Goal: Task Accomplishment & Management: Complete application form

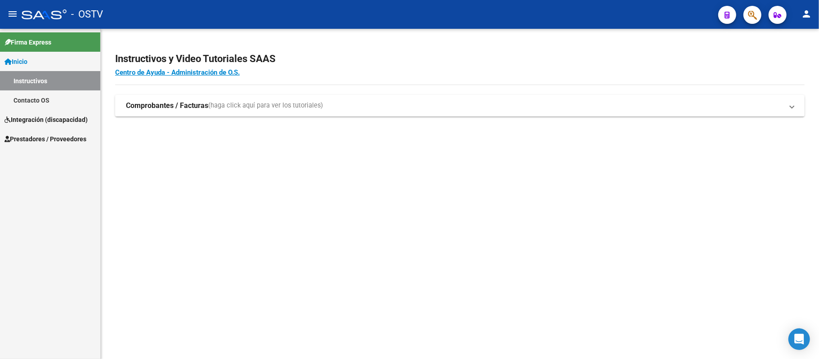
click at [67, 115] on span "Integración (discapacidad)" at bounding box center [45, 120] width 83 height 10
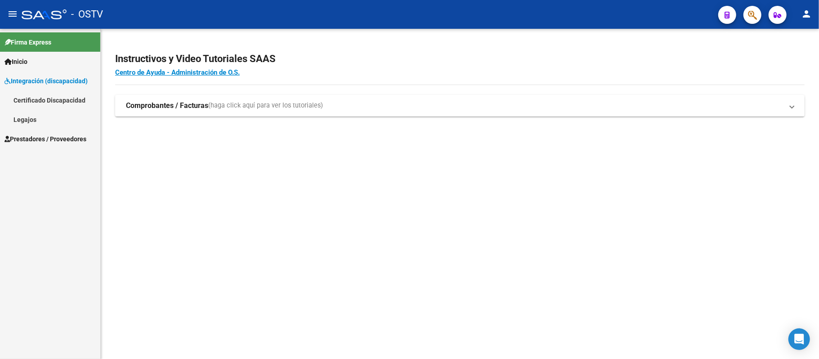
click at [58, 135] on span "Prestadores / Proveedores" at bounding box center [45, 139] width 82 height 10
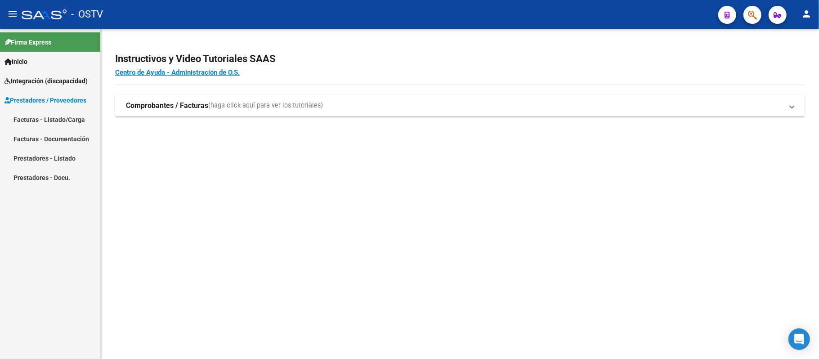
click at [62, 123] on link "Facturas - Listado/Carga" at bounding box center [50, 119] width 100 height 19
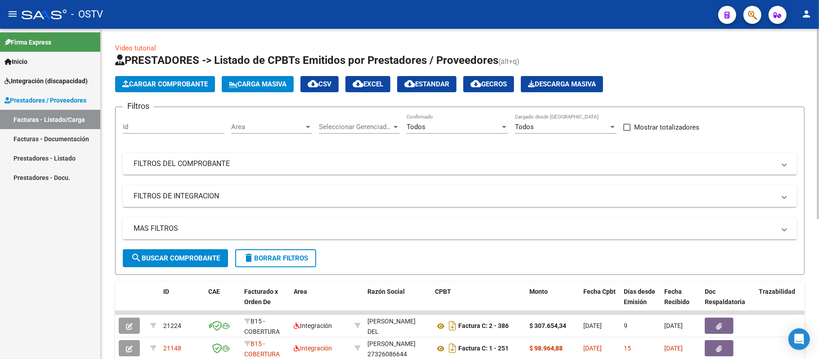
click at [389, 159] on mat-panel-title "FILTROS DEL COMPROBANTE" at bounding box center [455, 164] width 642 height 10
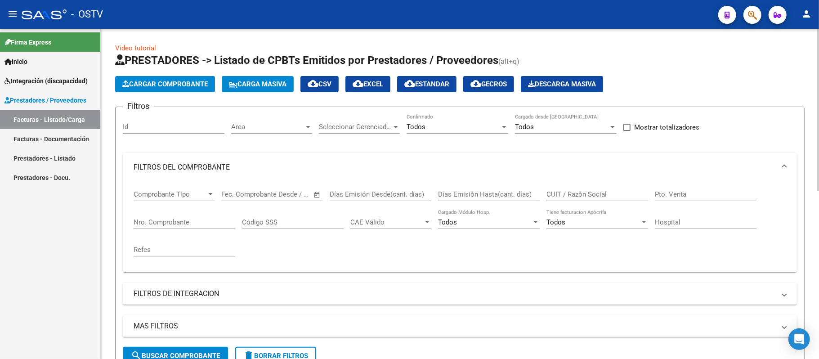
click at [584, 195] on input "CUIT / Razón Social" at bounding box center [598, 194] width 102 height 8
paste input "27243770624"
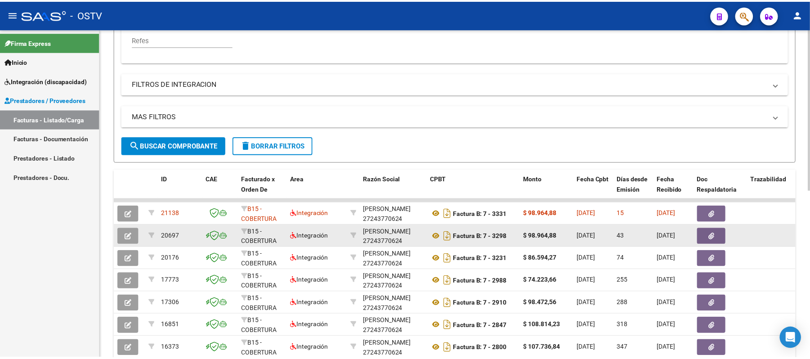
scroll to position [240, 0]
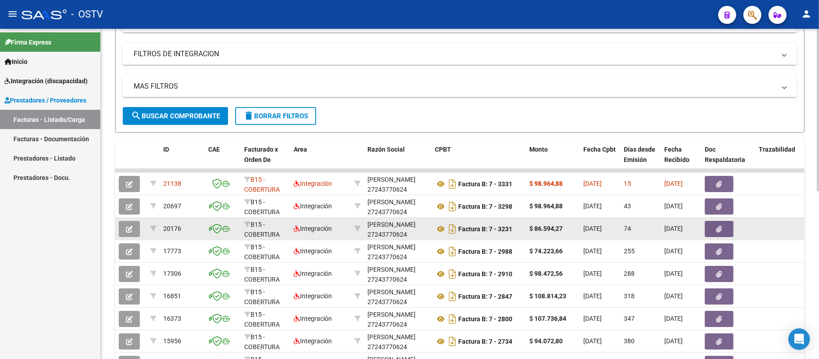
type input "27243770624"
click at [130, 226] on icon "button" at bounding box center [129, 229] width 7 height 7
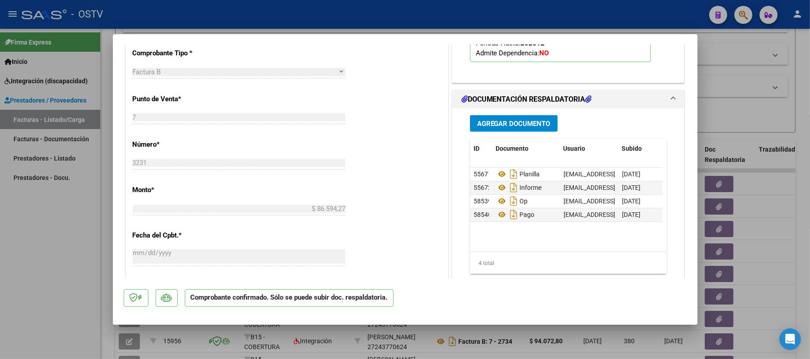
scroll to position [420, 0]
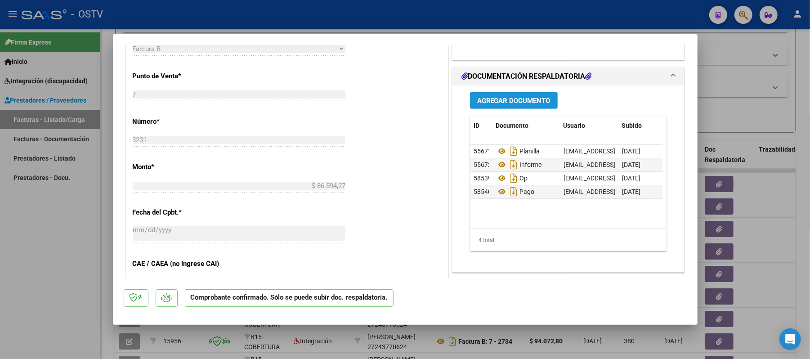
click at [509, 101] on span "Agregar Documento" at bounding box center [513, 101] width 73 height 8
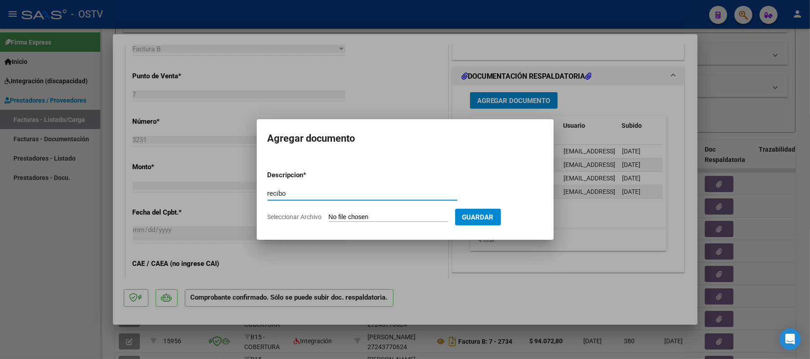
type input "recibo"
click at [354, 215] on input "Seleccionar Archivo" at bounding box center [388, 217] width 119 height 9
type input "C:\fakepath\RECIBO PAGABURO.pdf"
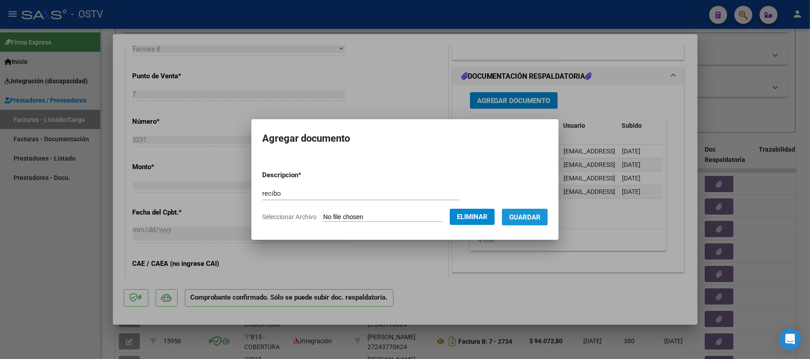
click at [526, 217] on span "Guardar" at bounding box center [524, 217] width 31 height 8
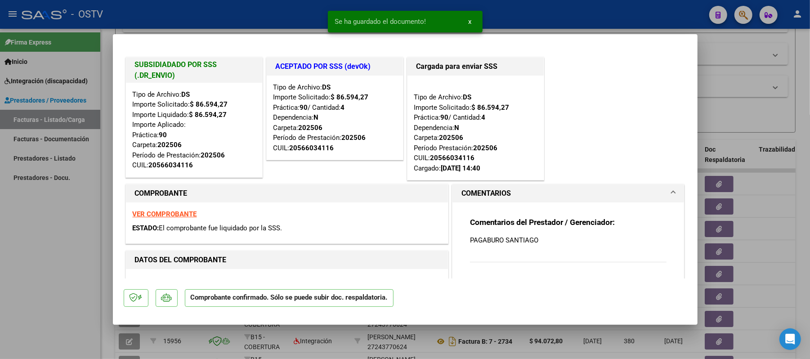
scroll to position [60, 0]
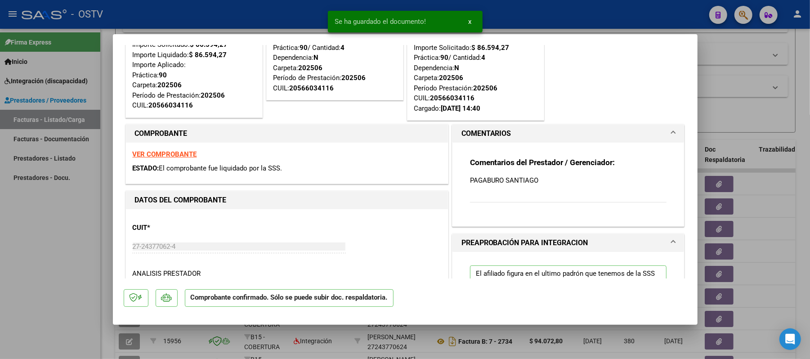
click at [549, 176] on p "PAGABURO SANTIAGO" at bounding box center [568, 180] width 197 height 10
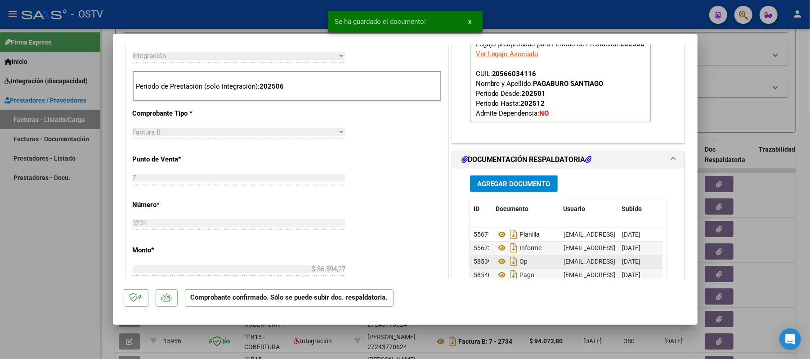
scroll to position [360, 0]
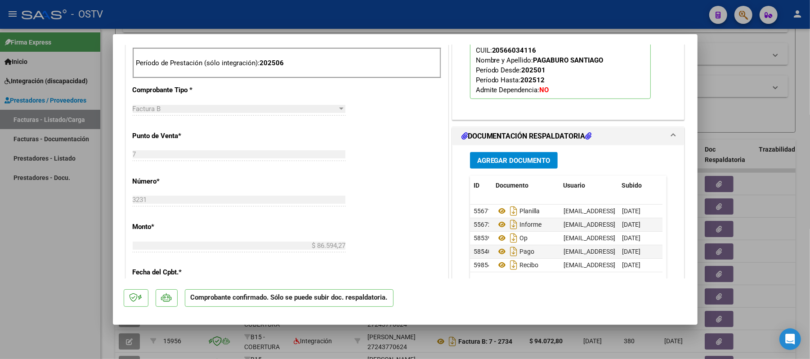
click at [722, 129] on div at bounding box center [405, 179] width 810 height 359
type input "$ 0,00"
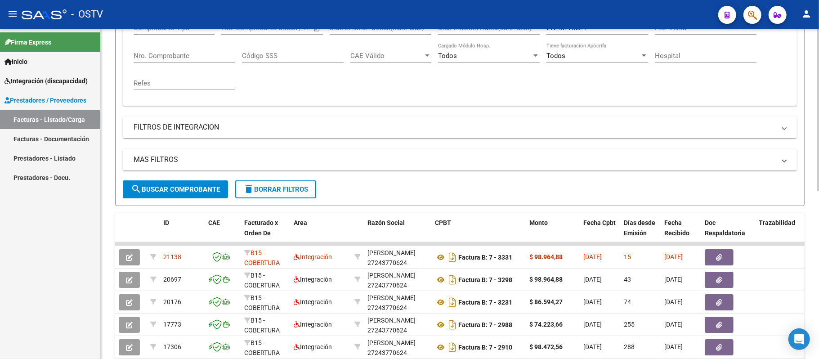
scroll to position [120, 0]
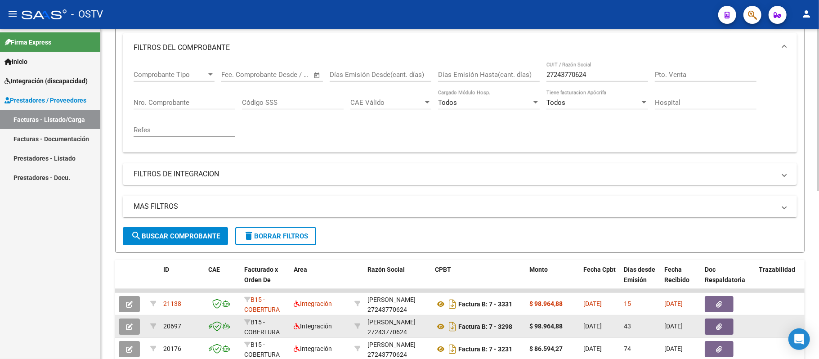
click at [130, 326] on icon "button" at bounding box center [129, 326] width 7 height 7
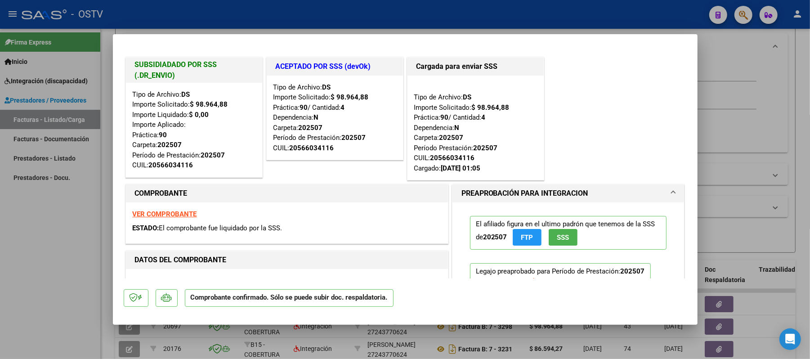
type input "$ 0,00"
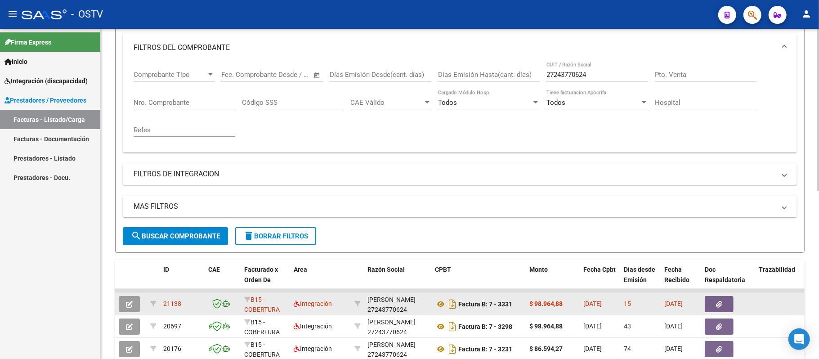
click at [139, 300] on button "button" at bounding box center [129, 304] width 21 height 16
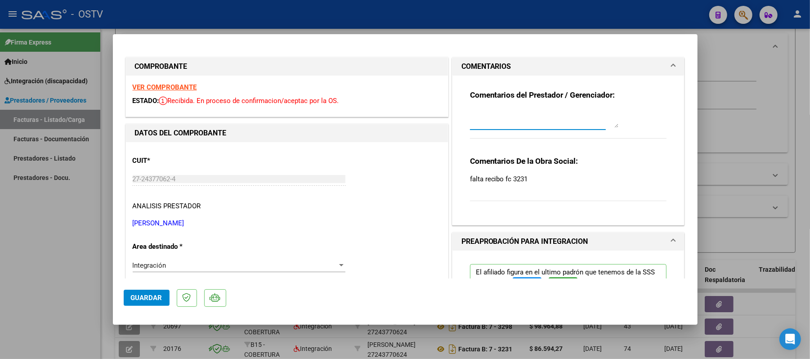
click at [533, 116] on textarea at bounding box center [544, 119] width 148 height 18
type textarea "se subio recibo"
click at [129, 297] on button "Guardar" at bounding box center [147, 298] width 46 height 16
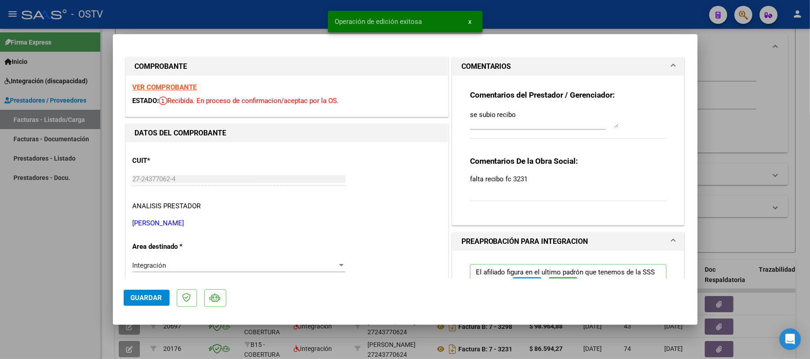
type input "$ 0,00"
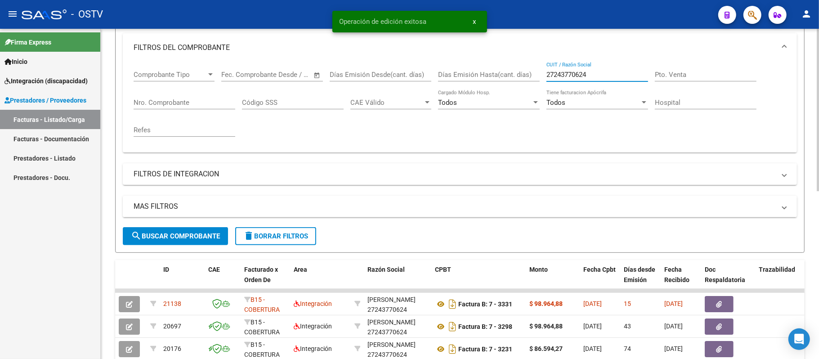
click at [595, 78] on input "27243770624" at bounding box center [598, 75] width 102 height 8
click at [595, 77] on input "27243770624" at bounding box center [598, 75] width 102 height 8
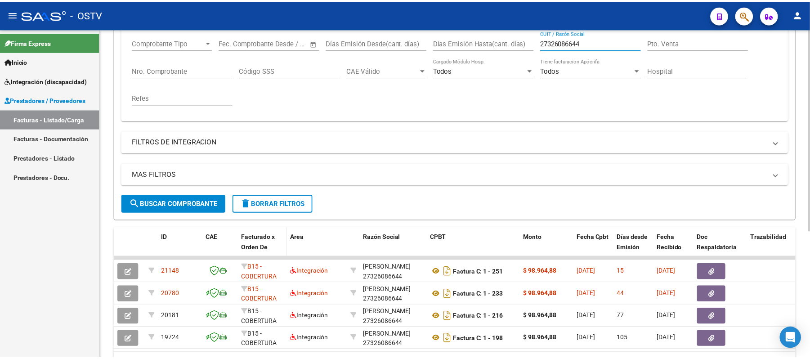
scroll to position [180, 0]
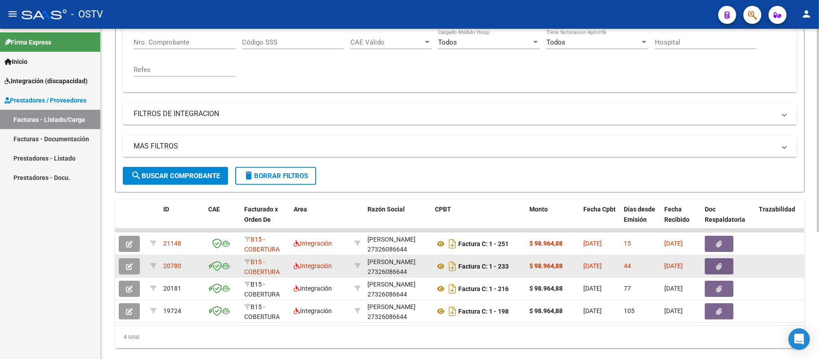
type input "27326086644"
click at [132, 265] on icon "button" at bounding box center [129, 266] width 7 height 7
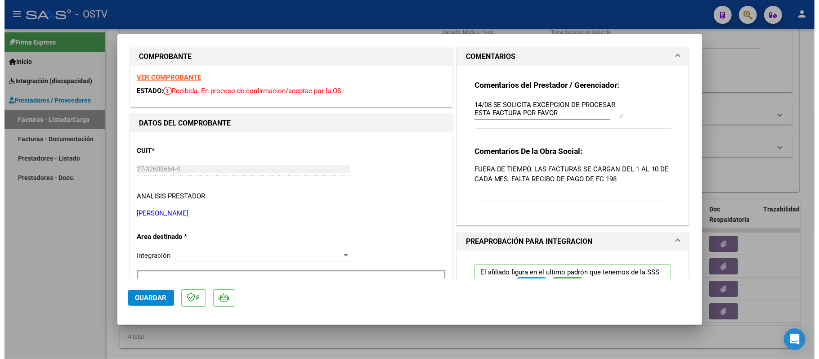
scroll to position [0, 0]
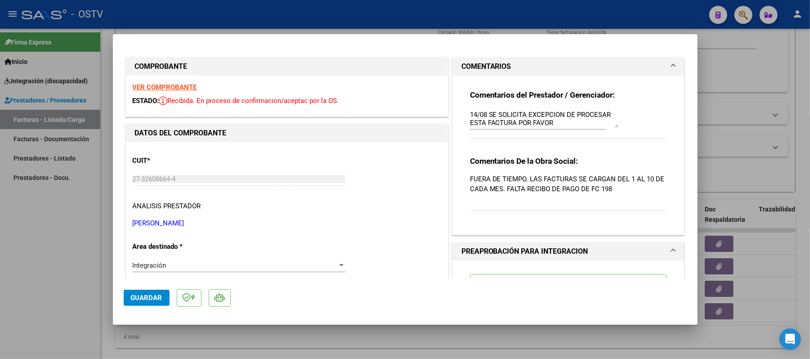
type input "$ 0,00"
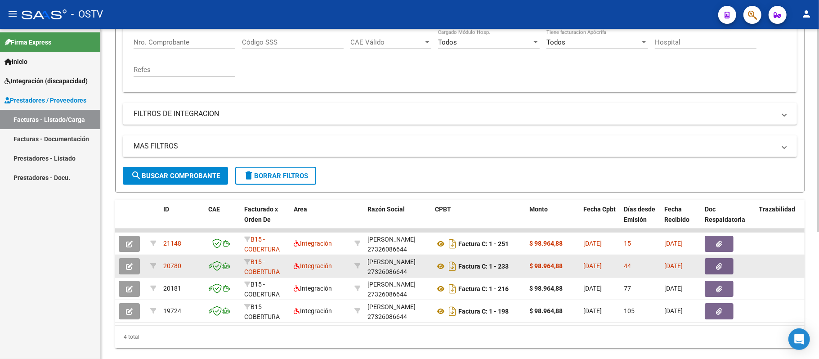
click at [125, 272] on button "button" at bounding box center [129, 266] width 21 height 16
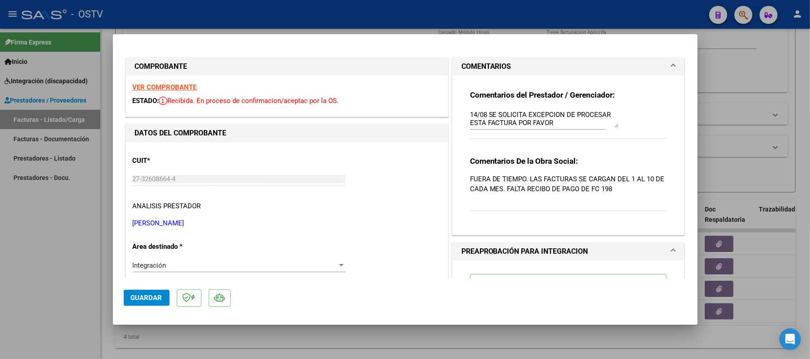
type input "$ 0,00"
